Goal: Navigation & Orientation: Understand site structure

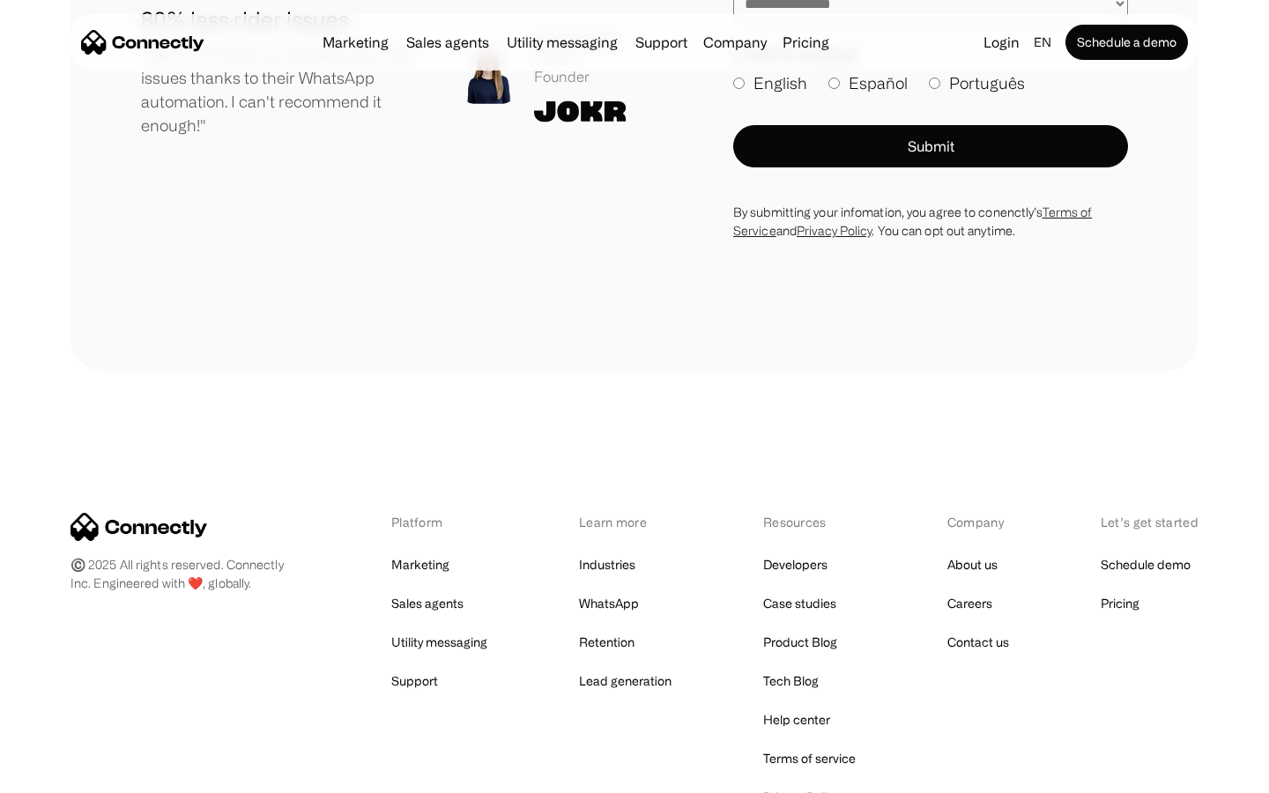
scroll to position [9690, 0]
